Goal: Navigation & Orientation: Find specific page/section

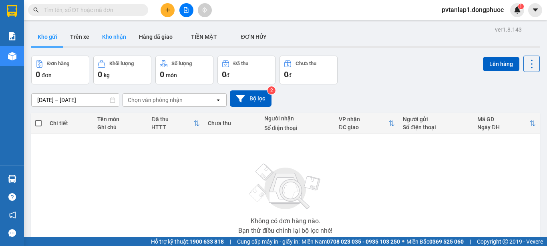
click at [120, 38] on button "Kho nhận" at bounding box center [114, 36] width 37 height 19
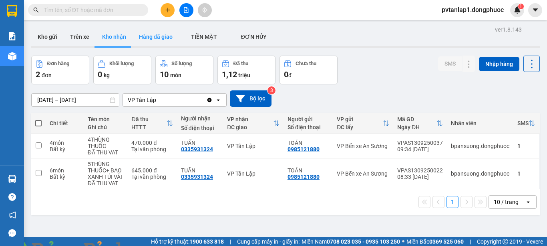
click at [153, 34] on button "Hàng đã giao" at bounding box center [156, 36] width 46 height 19
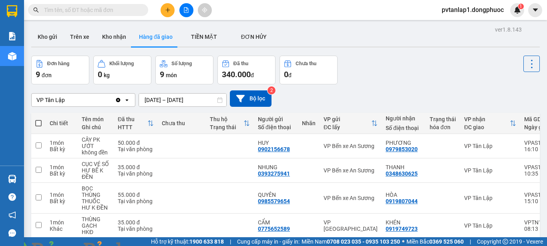
click at [113, 39] on button "Kho nhận" at bounding box center [114, 36] width 37 height 19
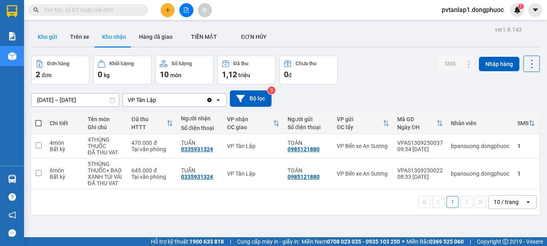
click at [55, 32] on button "Kho gửi" at bounding box center [47, 36] width 32 height 19
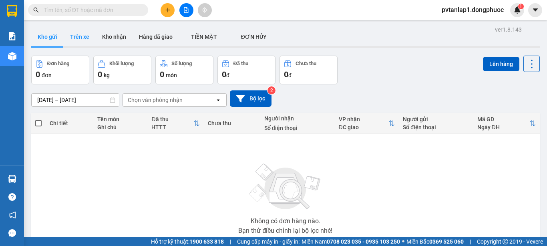
click at [80, 38] on button "Trên xe" at bounding box center [80, 36] width 32 height 19
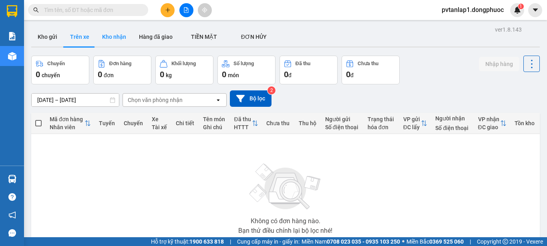
click at [123, 35] on button "Kho nhận" at bounding box center [114, 36] width 37 height 19
